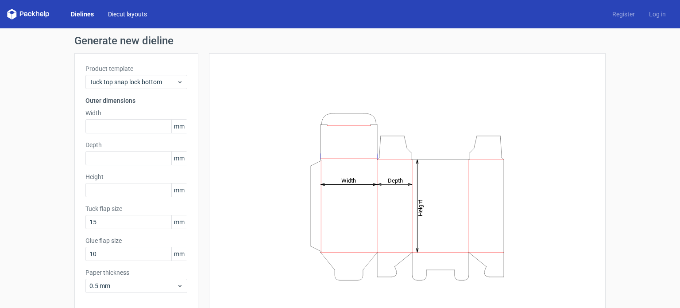
click at [120, 12] on link "Diecut layouts" at bounding box center [127, 14] width 53 height 9
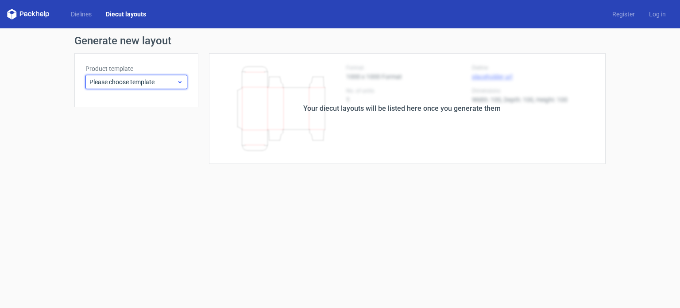
click at [175, 85] on span "Please choose template" at bounding box center [132, 81] width 87 height 9
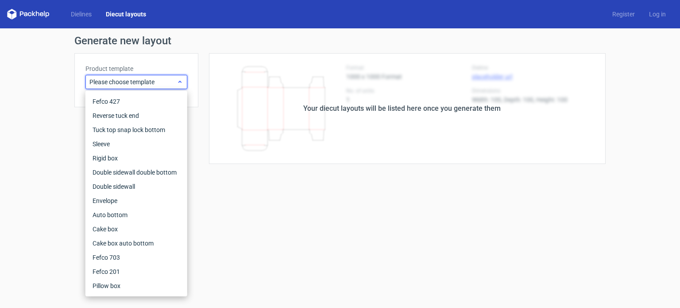
click at [175, 85] on span "Please choose template" at bounding box center [132, 81] width 87 height 9
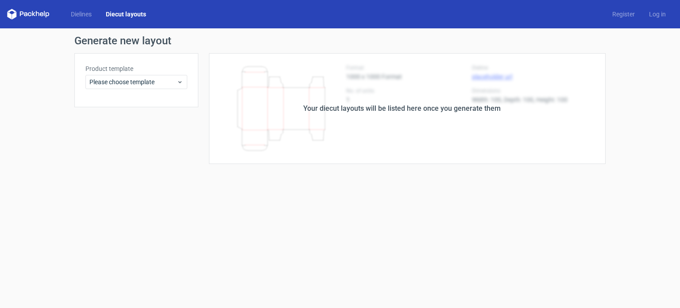
click at [23, 18] on icon at bounding box center [28, 14] width 42 height 11
click at [26, 15] on icon at bounding box center [28, 14] width 42 height 11
click at [12, 12] on icon at bounding box center [28, 14] width 42 height 11
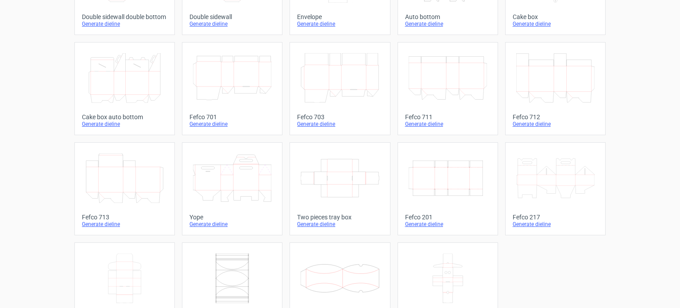
scroll to position [244, 0]
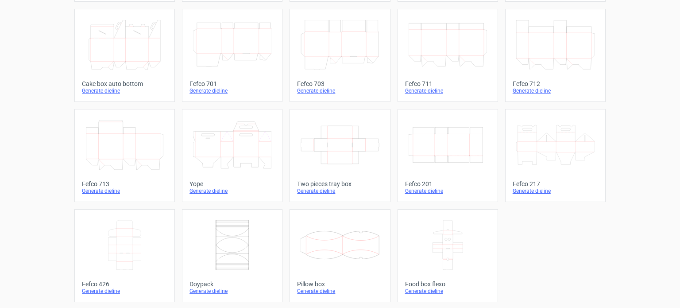
click at [440, 161] on icon "Width Depth Height" at bounding box center [448, 145] width 78 height 50
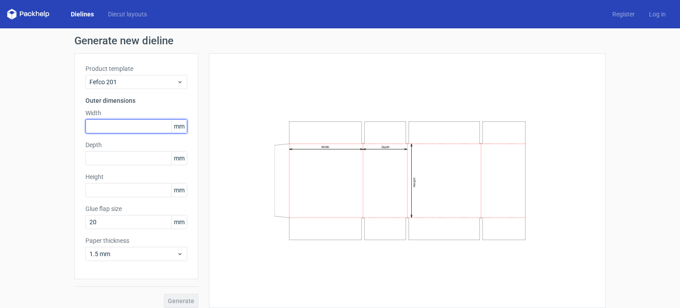
click at [122, 129] on input "text" at bounding box center [136, 126] width 102 height 14
type input "114"
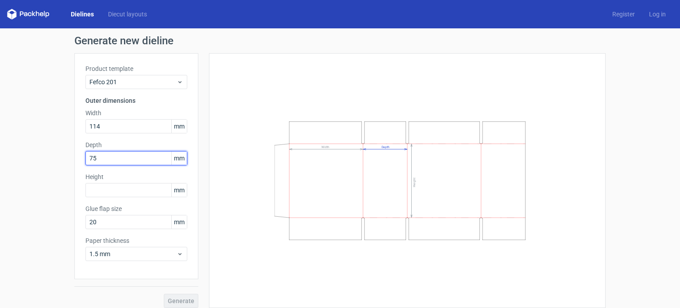
type input "75"
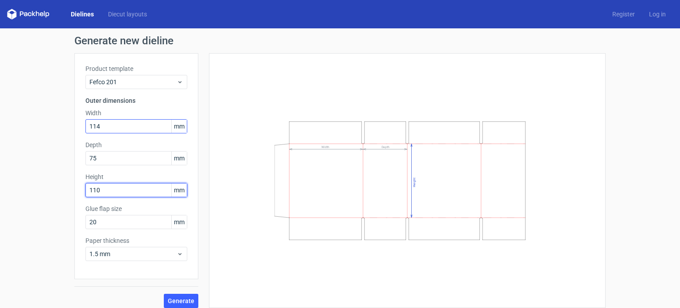
type input "110"
click at [118, 126] on input "114" at bounding box center [136, 126] width 102 height 14
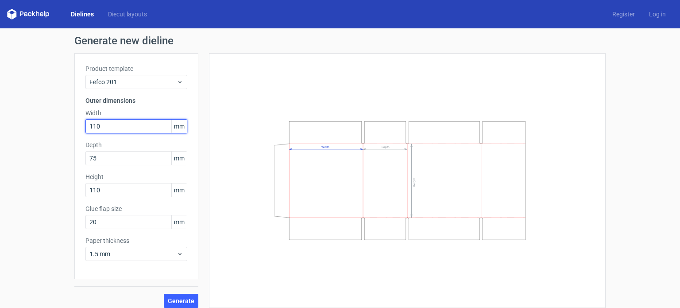
type input "110"
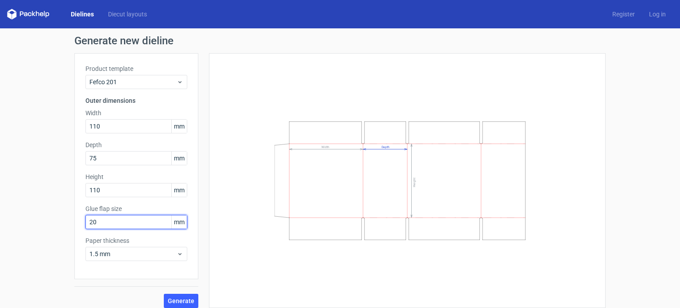
drag, startPoint x: 134, startPoint y: 226, endPoint x: 41, endPoint y: 212, distance: 94.0
click at [41, 212] on div "Generate new dieline Product template Fefco 201 Outer dimensions Width 110 mm D…" at bounding box center [340, 171] width 680 height 286
type input "15"
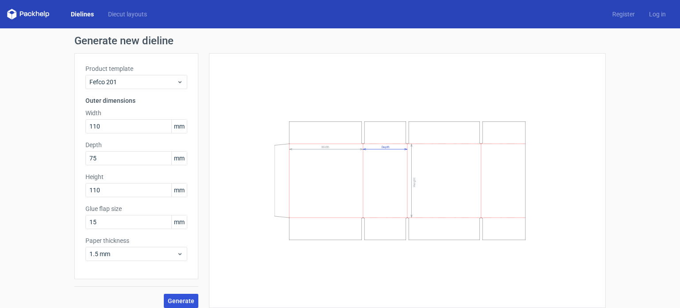
click at [179, 297] on span "Generate" at bounding box center [181, 300] width 27 height 6
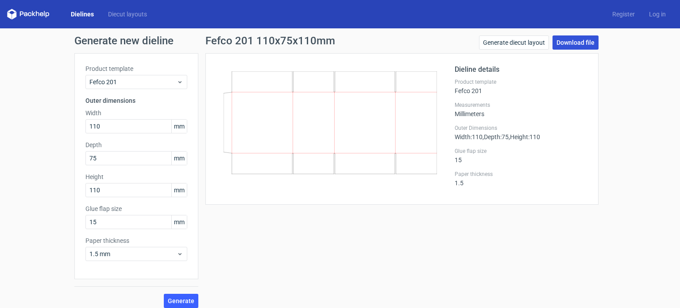
click at [563, 40] on link "Download file" at bounding box center [575, 42] width 46 height 14
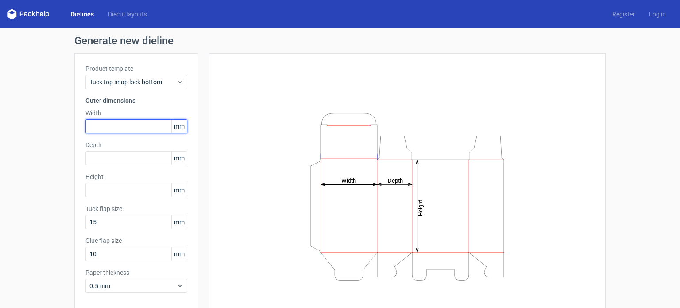
click at [127, 128] on input "text" at bounding box center [136, 126] width 102 height 14
type input "110"
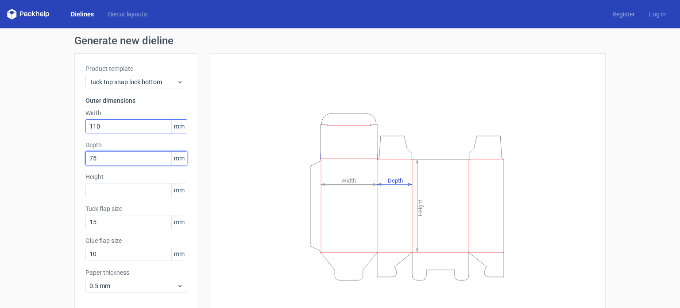
type input "75"
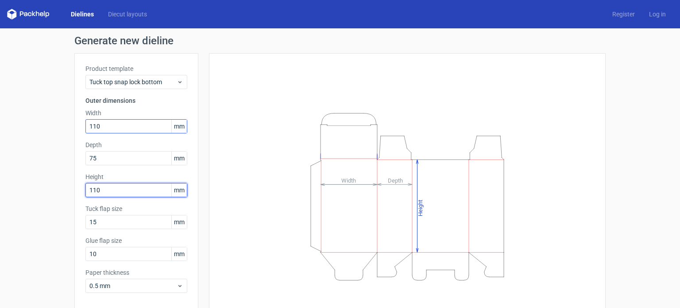
type input "110"
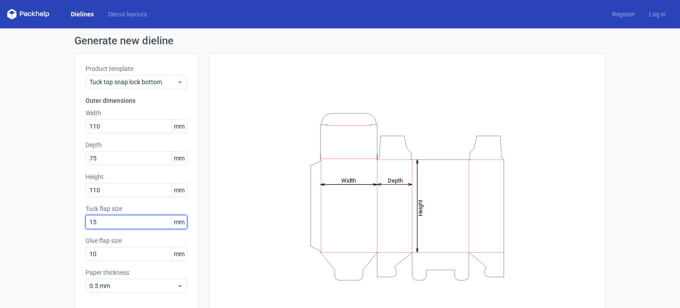
scroll to position [37, 0]
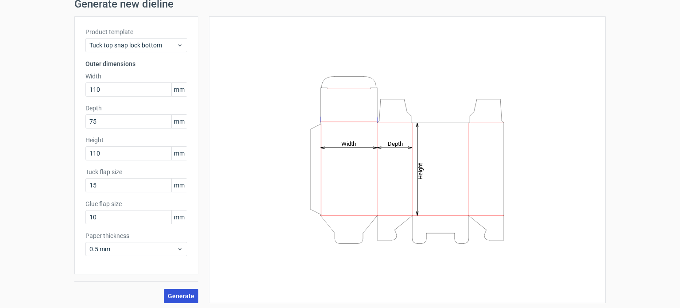
click at [185, 293] on span "Generate" at bounding box center [181, 296] width 27 height 6
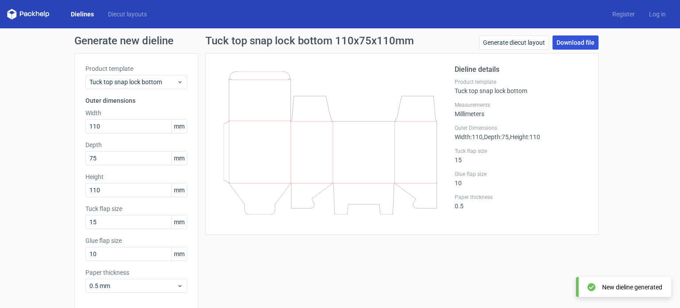
click at [570, 35] on link "Download file" at bounding box center [575, 42] width 46 height 14
click at [37, 141] on div "Generate new dieline Product template Tuck top snap lock bottom Outer dimension…" at bounding box center [340, 187] width 680 height 318
